Goal: Task Accomplishment & Management: Manage account settings

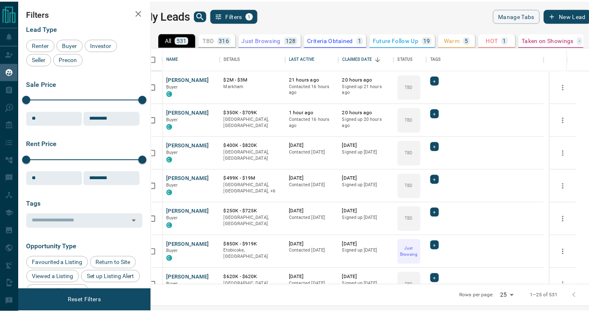
scroll to position [232, 433]
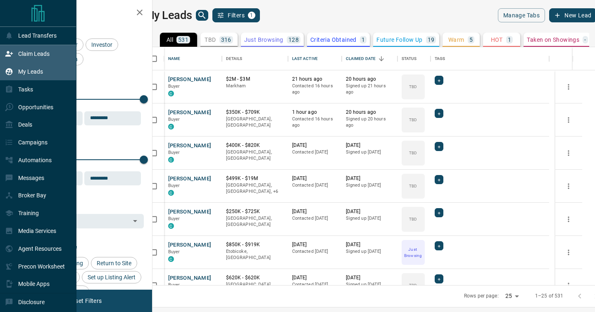
click at [38, 57] on div "Claim Leads" at bounding box center [27, 54] width 45 height 14
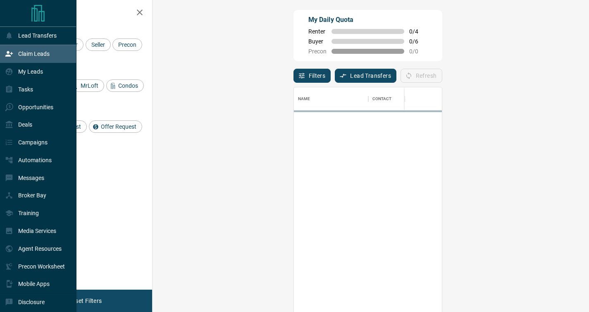
scroll to position [230, 413]
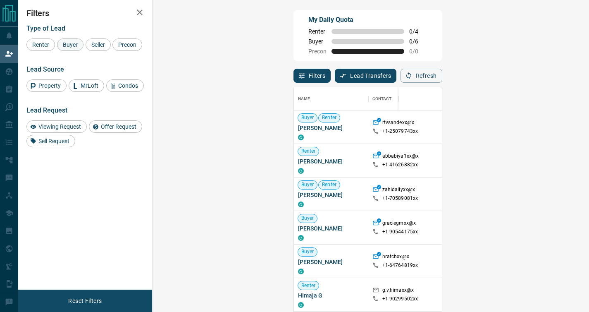
click at [64, 47] on span "Buyer" at bounding box center [70, 44] width 21 height 7
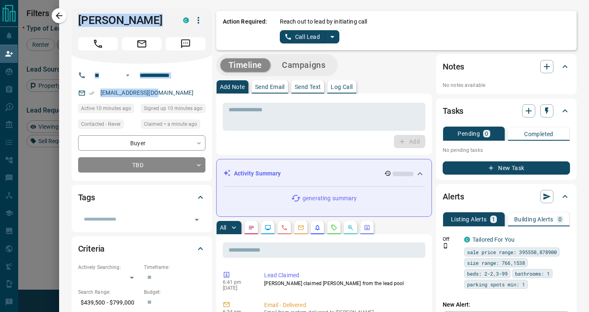
drag, startPoint x: 160, startPoint y: 96, endPoint x: 71, endPoint y: 17, distance: 119.2
click at [72, 17] on div "**********" at bounding box center [142, 94] width 141 height 172
copy div "[PERSON_NAME] C ​ ​ [EMAIL_ADDRESS][DOMAIN_NAME]"
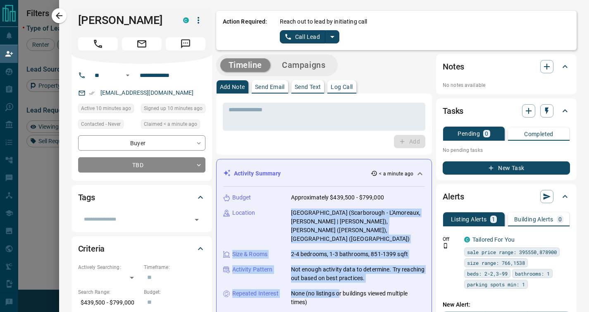
drag, startPoint x: 327, startPoint y: 279, endPoint x: 249, endPoint y: 222, distance: 96.1
click at [248, 220] on div "Budget Approximately $439,500 - $799,000 Location [GEOGRAPHIC_DATA] ([GEOGRAPHI…" at bounding box center [324, 262] width 202 height 153
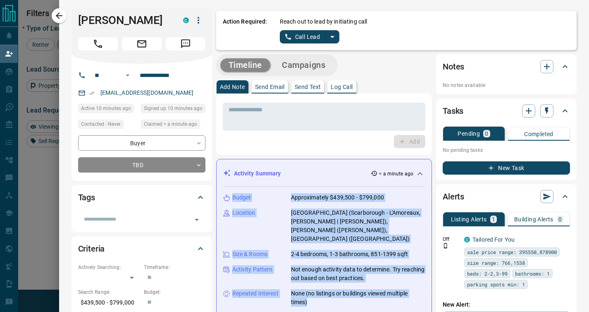
drag, startPoint x: 311, startPoint y: 285, endPoint x: 221, endPoint y: 199, distance: 124.9
click at [223, 199] on div "Budget Approximately $439,500 - $799,000 Location [GEOGRAPHIC_DATA] ([GEOGRAPHI…" at bounding box center [324, 262] width 202 height 153
copy div "Budget Approximately $439,500 - $799,000 Location [GEOGRAPHIC_DATA] ([GEOGRAPHI…"
click at [351, 85] on button "Log Call" at bounding box center [341, 86] width 29 height 13
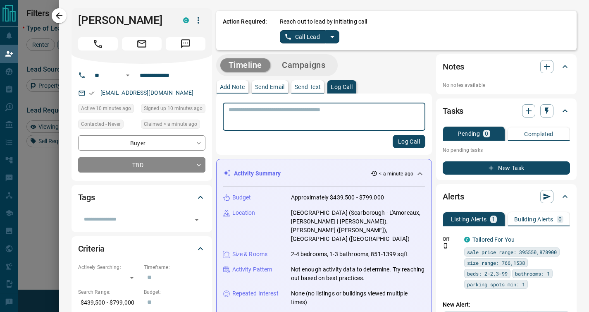
click at [303, 120] on textarea at bounding box center [324, 116] width 191 height 21
type textarea "**********"
click at [393, 135] on button "Log Call" at bounding box center [409, 141] width 33 height 13
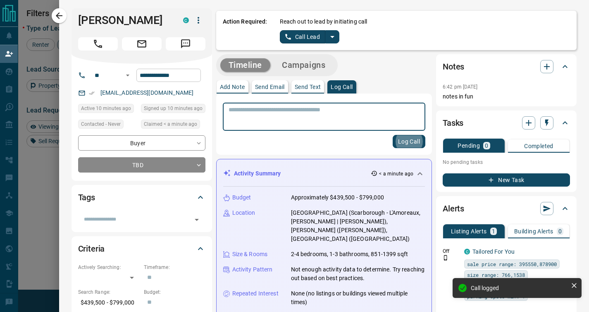
click at [61, 16] on icon "button" at bounding box center [59, 15] width 7 height 7
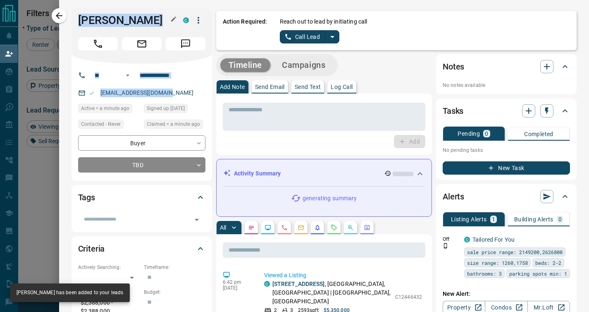
drag, startPoint x: 171, startPoint y: 93, endPoint x: 72, endPoint y: 21, distance: 122.2
click at [72, 21] on div "**********" at bounding box center [142, 94] width 141 height 172
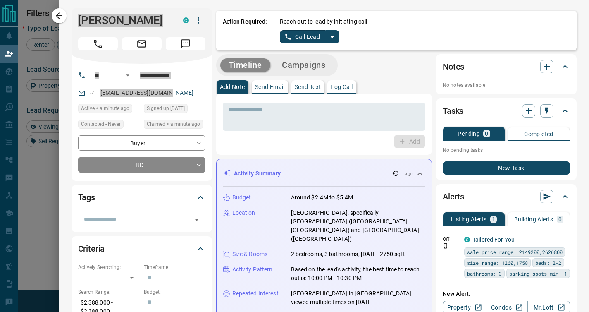
copy div "[PERSON_NAME] C ​ ​ [EMAIL_ADDRESS][DOMAIN_NAME]"
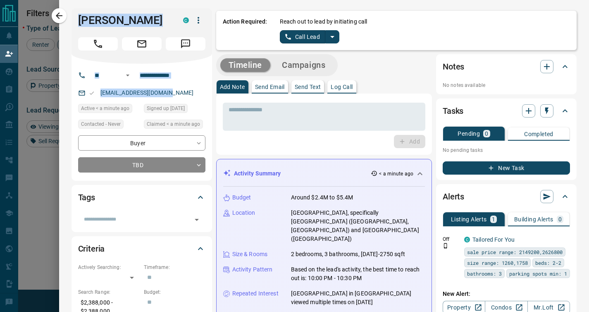
drag, startPoint x: 339, startPoint y: 272, endPoint x: 226, endPoint y: 198, distance: 134.8
click at [223, 194] on div "Budget Around $2.4M to $5.4M Location [GEOGRAPHIC_DATA], specifically [GEOGRAPH…" at bounding box center [324, 262] width 202 height 153
copy div "Budget Around $2.4M to $5.4M Location [GEOGRAPHIC_DATA], specifically [GEOGRAPH…"
click at [337, 89] on p "Log Call" at bounding box center [342, 87] width 22 height 6
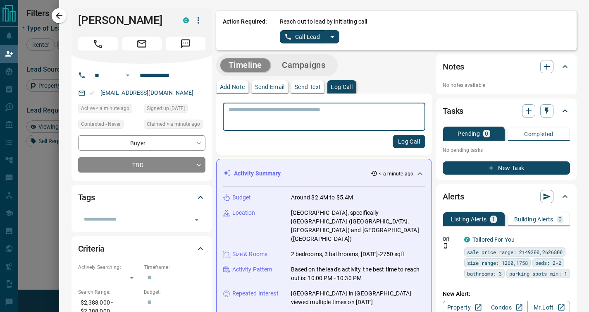
click at [331, 121] on textarea at bounding box center [324, 116] width 191 height 21
type textarea "**********"
click at [393, 135] on button "Log Call" at bounding box center [409, 141] width 33 height 13
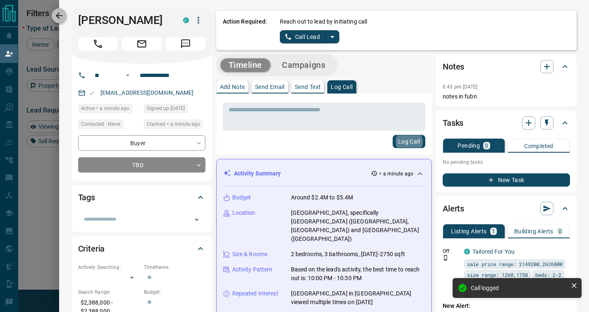
click at [62, 15] on icon "button" at bounding box center [59, 16] width 10 height 10
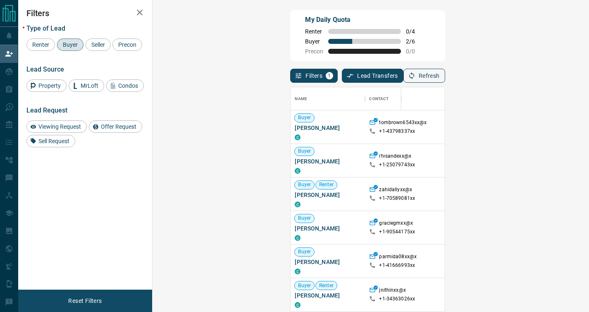
click at [415, 79] on icon "button" at bounding box center [411, 75] width 7 height 7
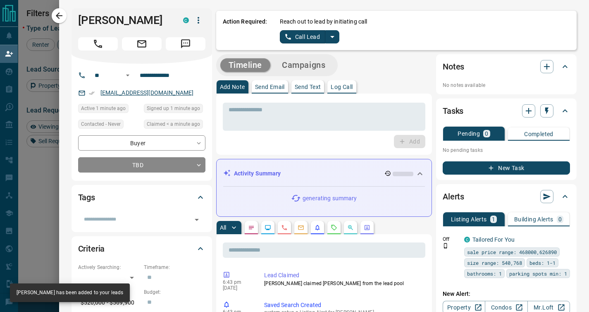
drag, startPoint x: 193, startPoint y: 96, endPoint x: 145, endPoint y: 94, distance: 48.8
click at [145, 94] on div "[EMAIL_ADDRESS][DOMAIN_NAME]" at bounding box center [141, 93] width 127 height 14
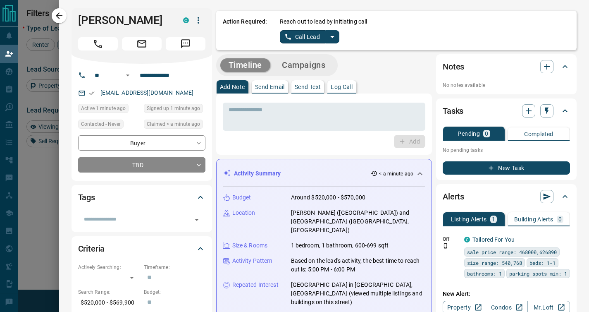
click at [197, 94] on div "[EMAIL_ADDRESS][DOMAIN_NAME]" at bounding box center [141, 93] width 127 height 14
drag, startPoint x: 194, startPoint y: 94, endPoint x: 84, endPoint y: 93, distance: 110.0
click at [84, 93] on div "[EMAIL_ADDRESS][DOMAIN_NAME]" at bounding box center [141, 93] width 127 height 14
drag, startPoint x: 161, startPoint y: 84, endPoint x: 75, endPoint y: 17, distance: 108.7
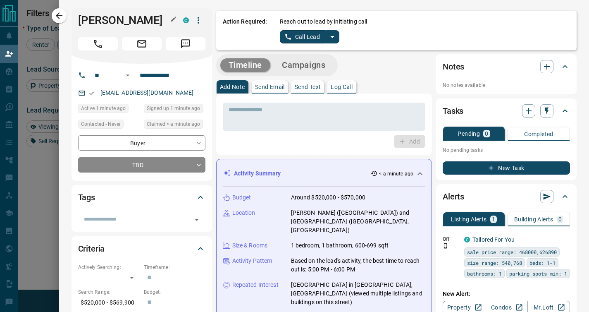
click at [75, 17] on div "**********" at bounding box center [142, 94] width 141 height 172
copy div "[PERSON_NAME] C ​ ​ [EMAIL_ADDRESS][DOMAIN_NAME]"
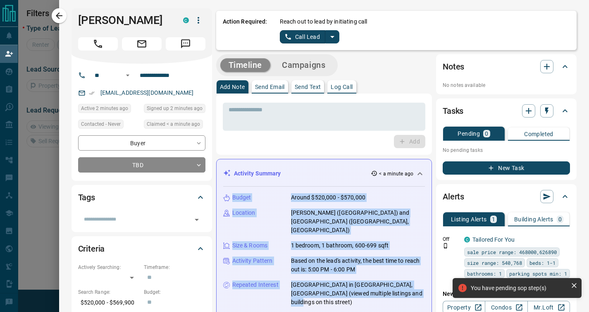
drag, startPoint x: 409, startPoint y: 286, endPoint x: 227, endPoint y: 192, distance: 204.7
click at [227, 192] on div "Budget Around $520,000 - $570,000 Location [GEOGRAPHIC_DATA] ([GEOGRAPHIC_DATA]…" at bounding box center [324, 262] width 202 height 153
copy div "Budget Around $520,000 - $570,000 Location [GEOGRAPHIC_DATA] ([GEOGRAPHIC_DATA]…"
click at [335, 88] on p "Log Call" at bounding box center [342, 87] width 22 height 6
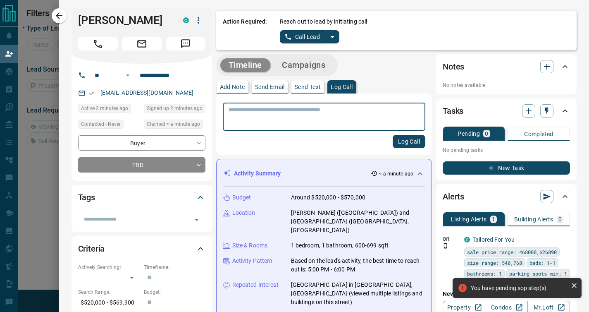
click at [333, 110] on textarea at bounding box center [324, 116] width 191 height 21
type textarea "**********"
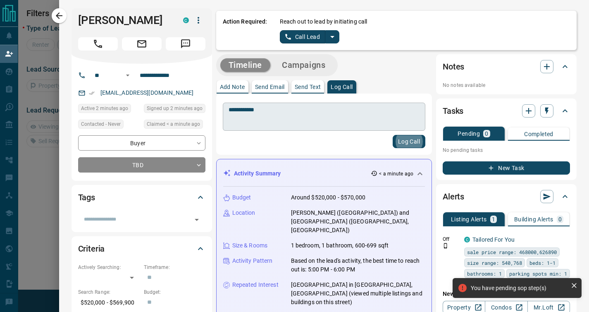
click at [393, 135] on button "Log Call" at bounding box center [409, 141] width 33 height 13
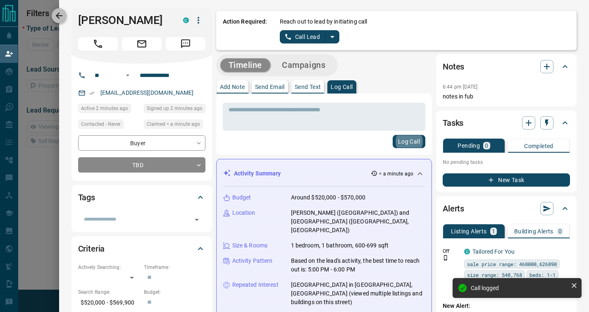
click at [57, 18] on icon "button" at bounding box center [59, 16] width 10 height 10
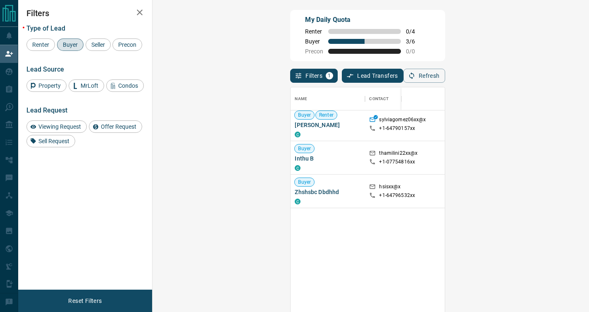
scroll to position [317, 0]
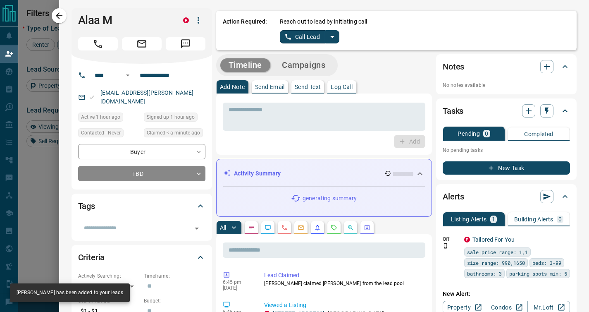
click at [334, 84] on p "Log Call" at bounding box center [342, 87] width 22 height 6
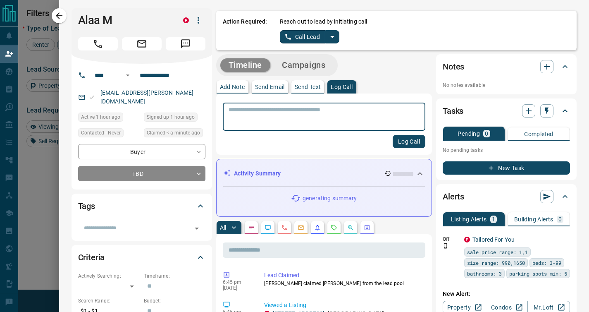
click at [300, 121] on textarea at bounding box center [324, 116] width 191 height 21
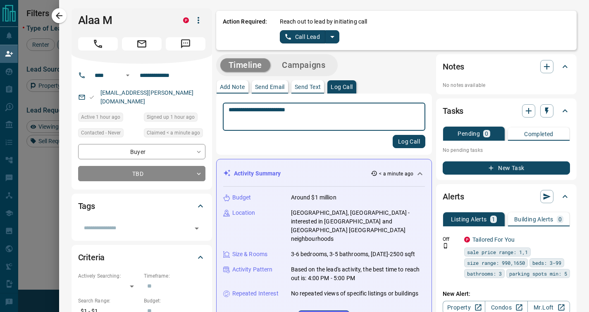
type textarea "**********"
click at [393, 135] on button "Log Call" at bounding box center [409, 141] width 33 height 13
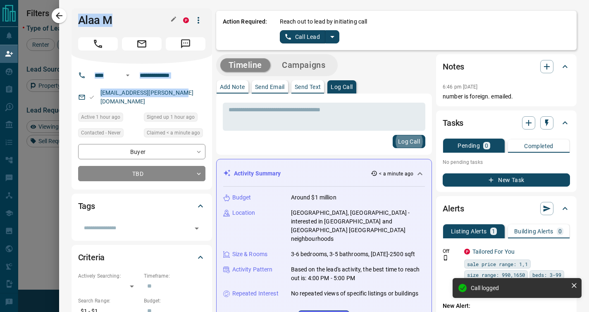
drag, startPoint x: 186, startPoint y: 93, endPoint x: 75, endPoint y: 24, distance: 130.3
click at [75, 24] on div "**********" at bounding box center [142, 98] width 141 height 181
copy div "Alaa M P ​ ​ [EMAIL_ADDRESS][PERSON_NAME][DOMAIN_NAME]"
click at [59, 16] on icon "button" at bounding box center [59, 15] width 7 height 7
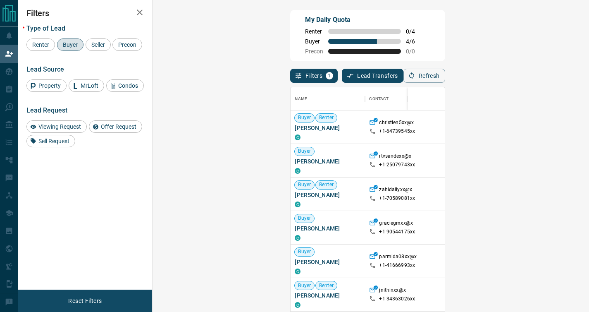
scroll to position [230, 413]
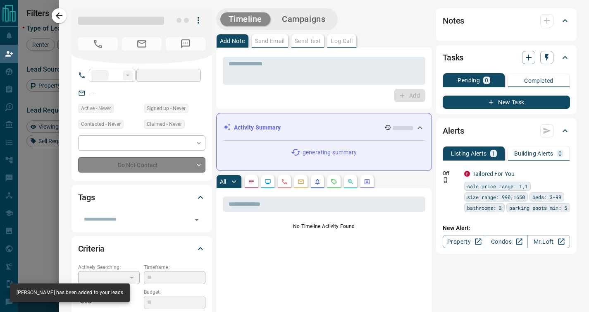
type input "**"
type input "**********"
type input "**"
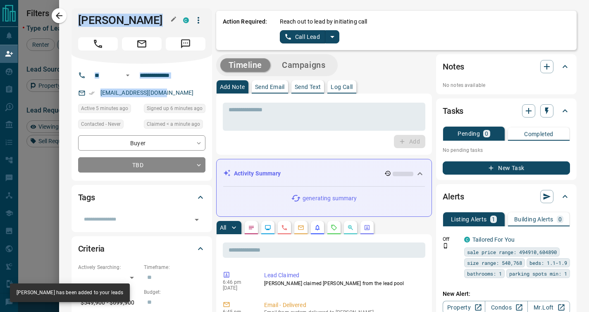
drag, startPoint x: 172, startPoint y: 97, endPoint x: 74, endPoint y: 21, distance: 123.5
click at [74, 21] on div "**********" at bounding box center [142, 94] width 141 height 172
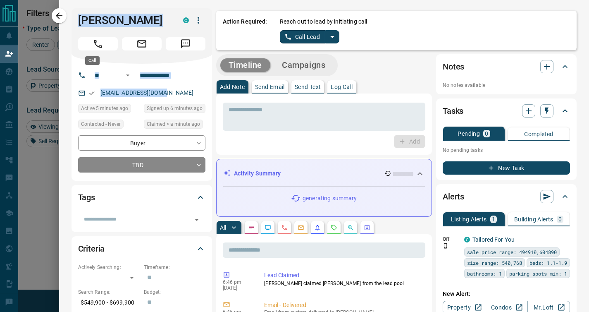
copy div "[PERSON_NAME] C ​ ​ [EMAIL_ADDRESS][DOMAIN_NAME]"
click at [351, 84] on button "Log Call" at bounding box center [341, 86] width 29 height 13
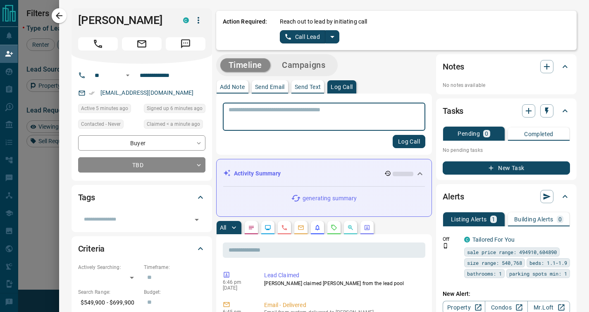
click at [339, 86] on p "Log Call" at bounding box center [342, 87] width 22 height 6
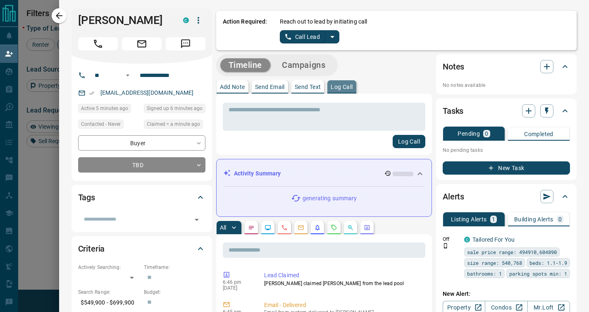
click at [331, 92] on button "Log Call" at bounding box center [341, 86] width 29 height 13
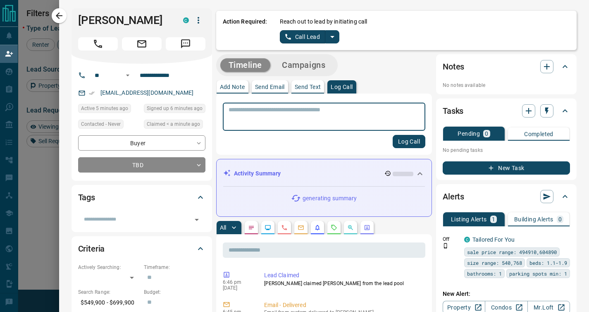
click at [311, 113] on textarea at bounding box center [324, 116] width 191 height 21
type textarea "**********"
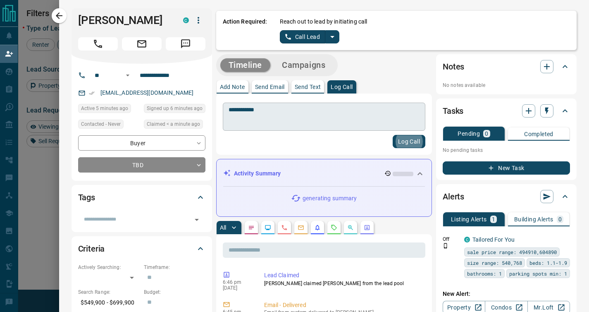
click at [393, 135] on button "Log Call" at bounding box center [409, 141] width 33 height 13
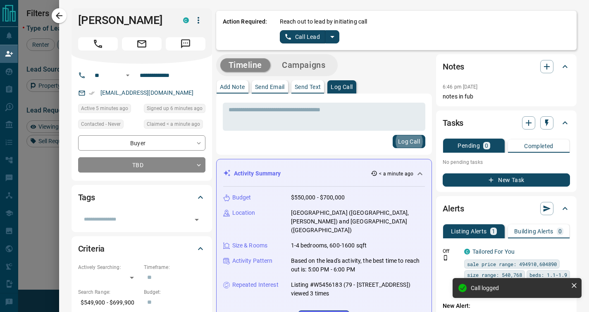
drag, startPoint x: 351, startPoint y: 288, endPoint x: 223, endPoint y: 196, distance: 158.0
click at [223, 196] on div "Budget $550,000 - $700,000 Location [GEOGRAPHIC_DATA] ([GEOGRAPHIC_DATA], [PERS…" at bounding box center [324, 258] width 202 height 144
copy div "Budget $550,000 - $700,000 Location [GEOGRAPHIC_DATA] ([GEOGRAPHIC_DATA], [PERS…"
click at [61, 16] on icon "button" at bounding box center [59, 15] width 7 height 7
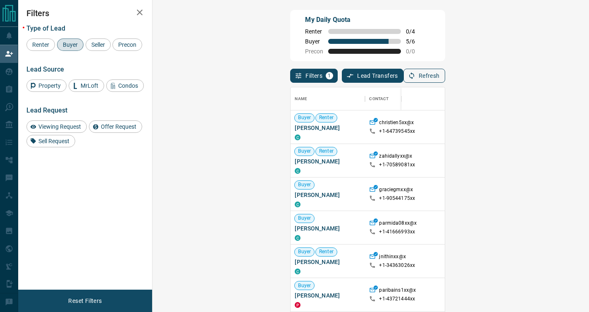
click at [415, 75] on icon "button" at bounding box center [411, 75] width 7 height 7
drag, startPoint x: 215, startPoint y: 228, endPoint x: 159, endPoint y: 229, distance: 55.8
click at [291, 229] on div "Buyer [PERSON_NAME] C" at bounding box center [328, 227] width 74 height 33
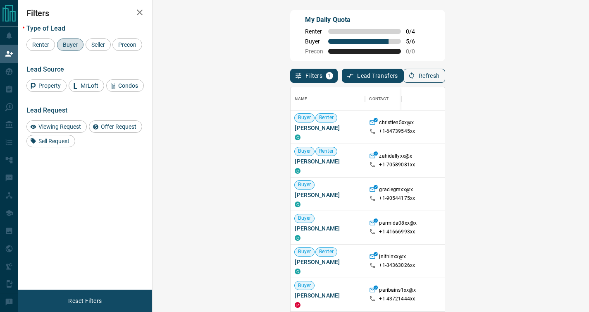
click at [445, 76] on button "Refresh" at bounding box center [424, 76] width 42 height 14
drag, startPoint x: 201, startPoint y: 196, endPoint x: 141, endPoint y: 194, distance: 60.0
click at [141, 195] on div "My Daily Quota Renter 0 / 4 Buyer 5 / 6 Precon 0 / 0 Filters 1 Lead Transfers 0…" at bounding box center [303, 133] width 571 height 266
click at [142, 194] on div "Filters Type of Lead Renter Buyer Seller Precon Lead Source Property MrLoft Con…" at bounding box center [85, 144] width 134 height 289
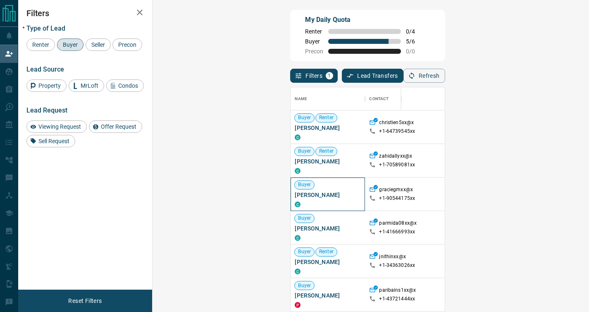
drag, startPoint x: 210, startPoint y: 197, endPoint x: 159, endPoint y: 193, distance: 51.8
click at [291, 193] on div "Buyer [PERSON_NAME] C" at bounding box center [328, 193] width 74 height 33
click at [445, 74] on button "Refresh" at bounding box center [424, 76] width 42 height 14
click at [92, 41] on span "Seller" at bounding box center [97, 44] width 19 height 7
